Goal: Find specific page/section: Find specific page/section

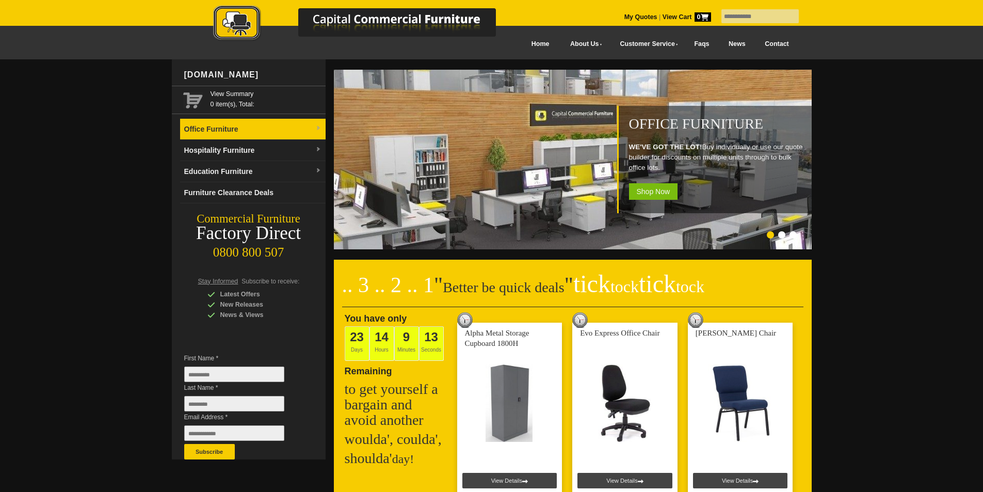
click at [312, 129] on link "Office Furniture" at bounding box center [253, 129] width 146 height 21
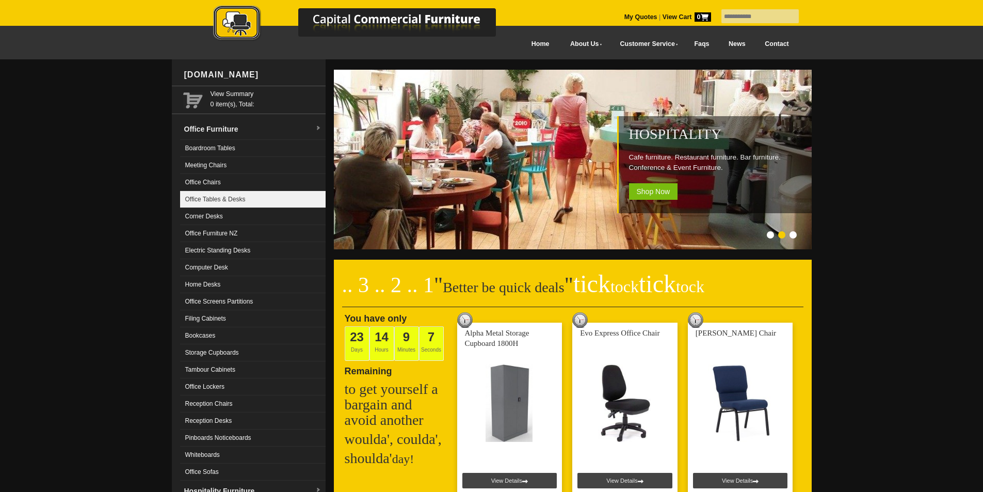
click at [247, 198] on link "Office Tables & Desks" at bounding box center [253, 199] width 146 height 17
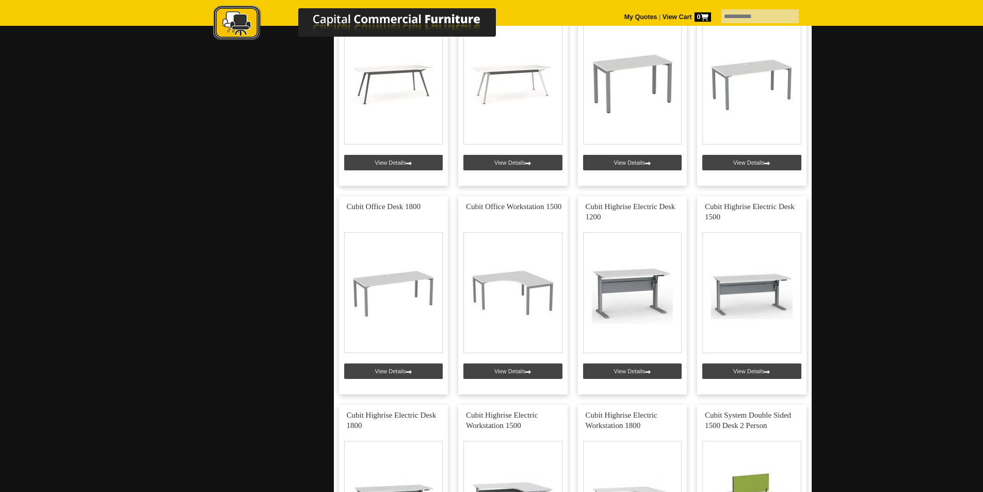
scroll to position [1909, 0]
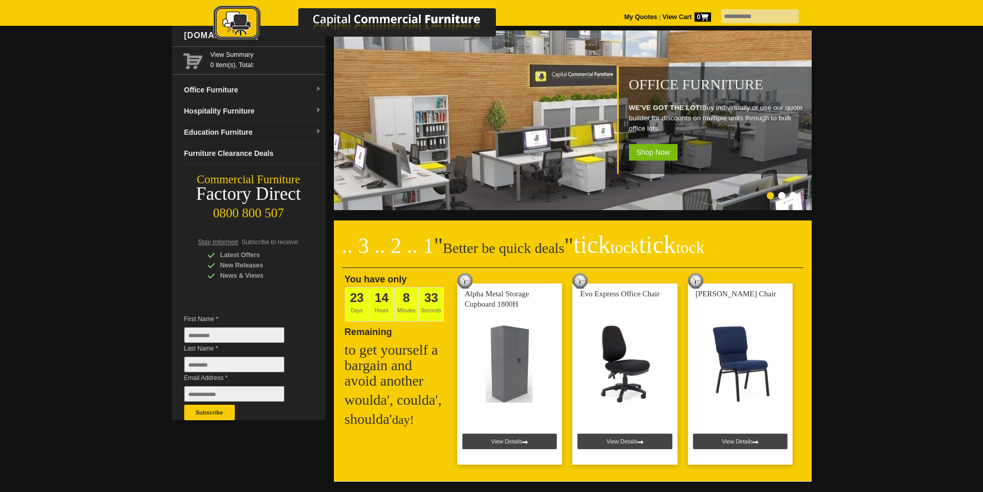
scroll to position [206, 0]
